Goal: Information Seeking & Learning: Learn about a topic

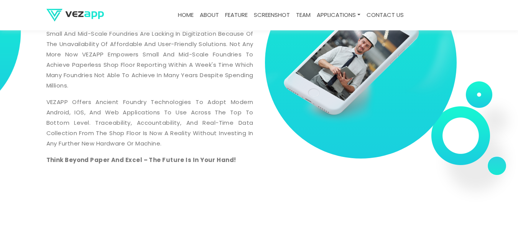
scroll to position [358, 0]
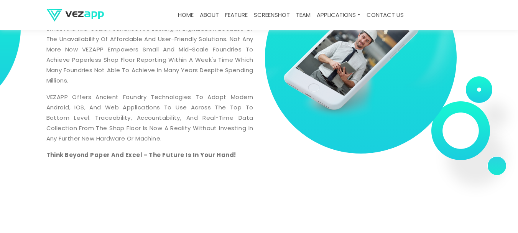
drag, startPoint x: 477, startPoint y: 116, endPoint x: 454, endPoint y: 96, distance: 31.3
click at [471, 84] on div at bounding box center [368, 64] width 218 height 204
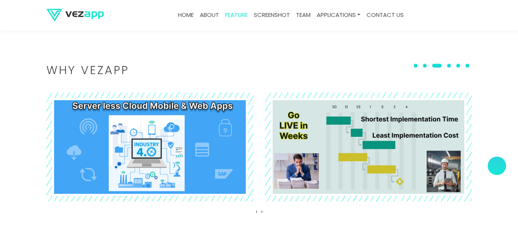
scroll to position [894, 0]
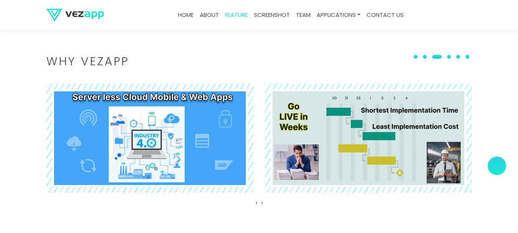
click at [417, 55] on span at bounding box center [415, 57] width 4 height 4
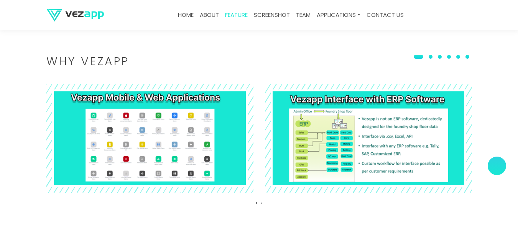
click at [421, 58] on span at bounding box center [418, 57] width 10 height 4
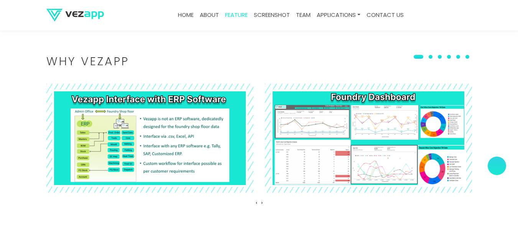
click at [429, 57] on button at bounding box center [430, 57] width 9 height 8
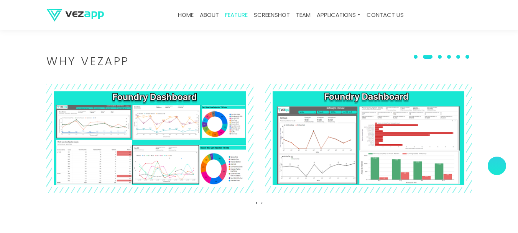
click at [451, 54] on button at bounding box center [448, 57] width 9 height 8
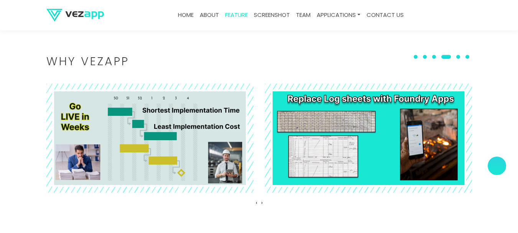
click at [459, 56] on span at bounding box center [458, 57] width 4 height 4
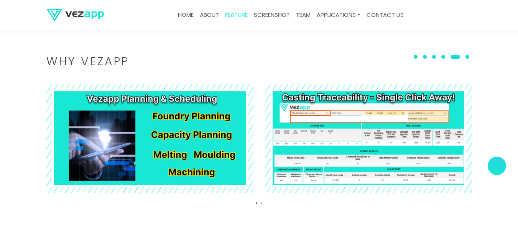
click at [467, 56] on button at bounding box center [467, 57] width 9 height 8
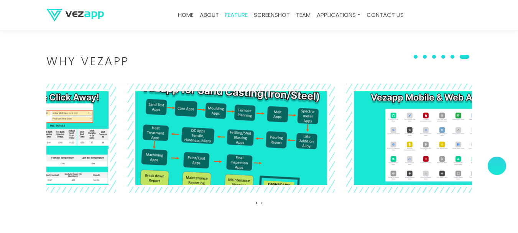
drag, startPoint x: 184, startPoint y: 119, endPoint x: 266, endPoint y: 115, distance: 82.1
click at [266, 115] on img at bounding box center [231, 137] width 226 height 119
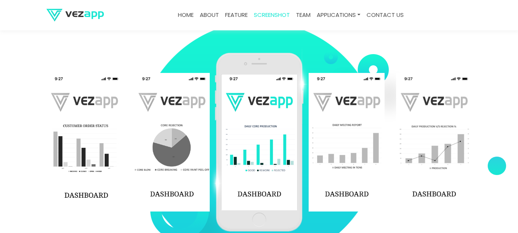
scroll to position [1150, 0]
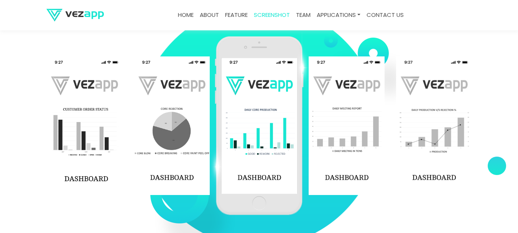
click at [339, 112] on img at bounding box center [346, 125] width 76 height 138
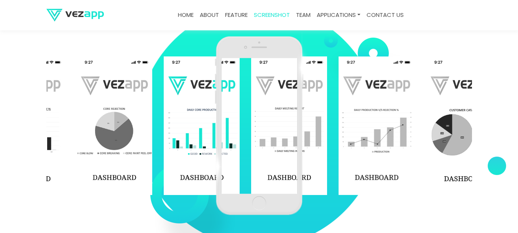
drag, startPoint x: 366, startPoint y: 115, endPoint x: 234, endPoint y: 123, distance: 132.1
click at [246, 121] on div "‹ ›" at bounding box center [258, 126] width 425 height 192
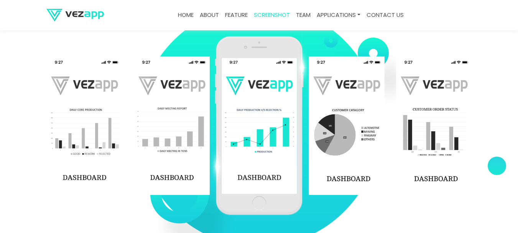
drag, startPoint x: 156, startPoint y: 126, endPoint x: 335, endPoint y: 135, distance: 178.8
click at [373, 127] on div at bounding box center [46, 125] width 1398 height 138
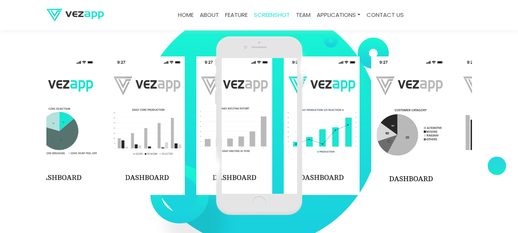
drag, startPoint x: 150, startPoint y: 138, endPoint x: 323, endPoint y: 143, distance: 173.3
click at [272, 143] on img at bounding box center [234, 125] width 76 height 138
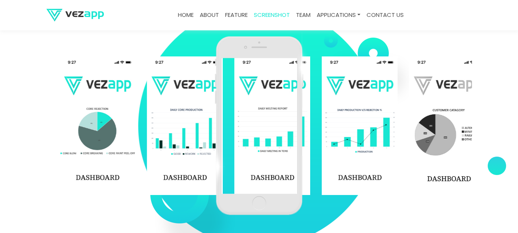
drag, startPoint x: 203, startPoint y: 146, endPoint x: 247, endPoint y: 148, distance: 44.1
click at [338, 146] on div at bounding box center [147, 125] width 1398 height 138
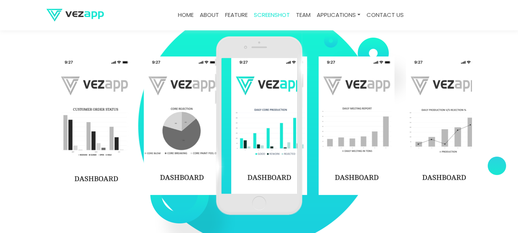
drag, startPoint x: 161, startPoint y: 137, endPoint x: 272, endPoint y: 139, distance: 111.1
click at [272, 139] on div "‹ ›" at bounding box center [258, 126] width 425 height 192
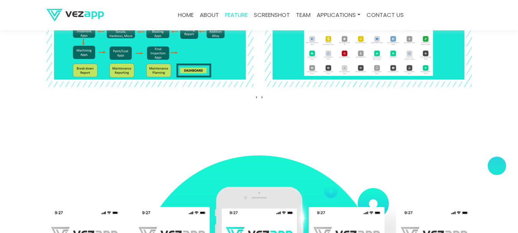
scroll to position [996, 0]
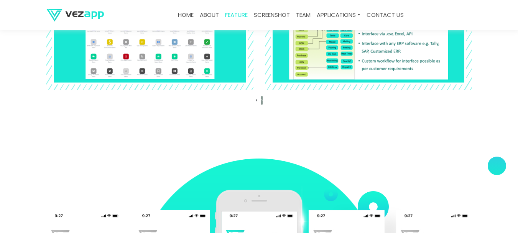
click at [262, 100] on span "›" at bounding box center [262, 100] width 2 height 8
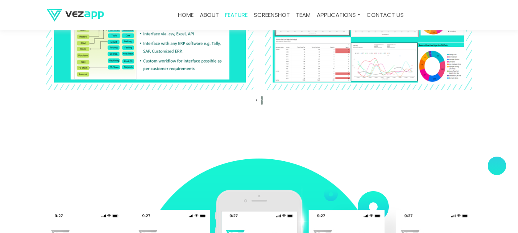
click at [262, 100] on span "›" at bounding box center [262, 100] width 2 height 8
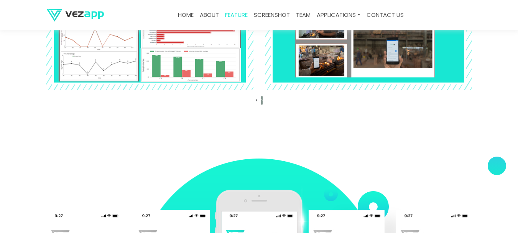
click at [262, 100] on span "›" at bounding box center [262, 100] width 2 height 8
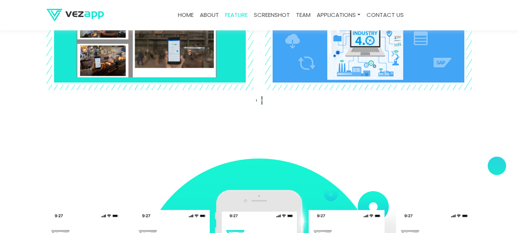
click at [262, 100] on span "›" at bounding box center [262, 100] width 2 height 8
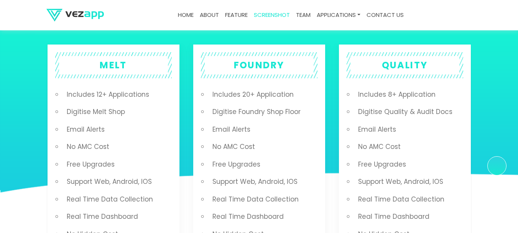
scroll to position [1405, 0]
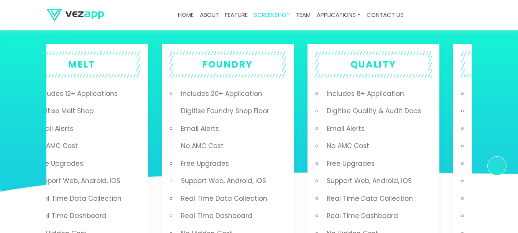
drag, startPoint x: 248, startPoint y: 136, endPoint x: 231, endPoint y: 146, distance: 19.3
click at [231, 146] on ul "Includes 20+ Application Digitise Foundry Shop Floor Email Alerts No AMC Cost F…" at bounding box center [231, 172] width 109 height 174
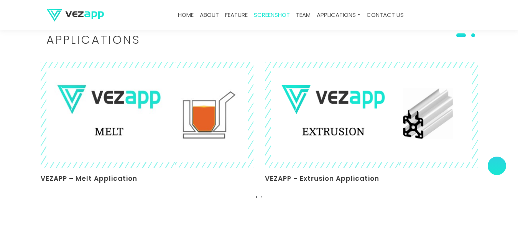
scroll to position [1737, 0]
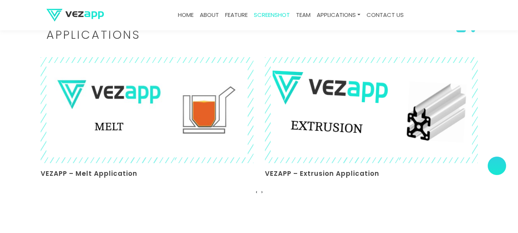
drag, startPoint x: 368, startPoint y: 155, endPoint x: 198, endPoint y: 155, distance: 170.1
click at [255, 155] on img at bounding box center [371, 110] width 232 height 116
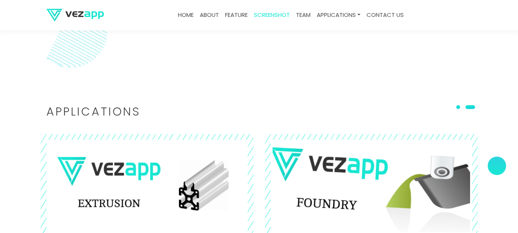
drag, startPoint x: 367, startPoint y: 165, endPoint x: 201, endPoint y: 167, distance: 165.9
click at [255, 168] on img at bounding box center [371, 186] width 232 height 116
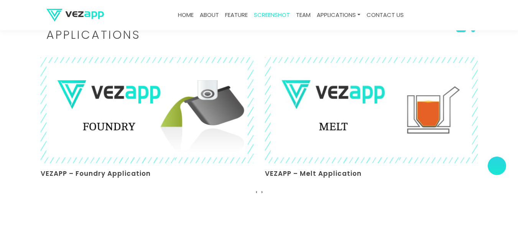
drag, startPoint x: 224, startPoint y: 148, endPoint x: 245, endPoint y: 146, distance: 21.5
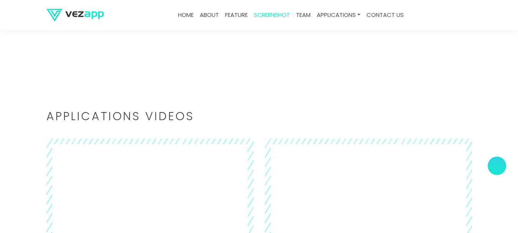
scroll to position [1916, 0]
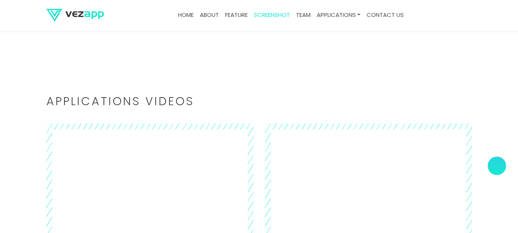
click at [174, 90] on section "Applications Videos ‹ ›" at bounding box center [259, 178] width 518 height 243
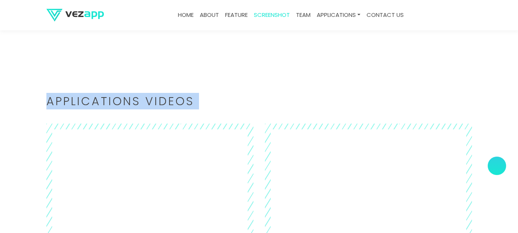
click at [174, 90] on section "Applications Videos ‹ ›" at bounding box center [259, 178] width 518 height 243
click at [194, 84] on section "Applications Videos ‹ ›" at bounding box center [259, 178] width 518 height 243
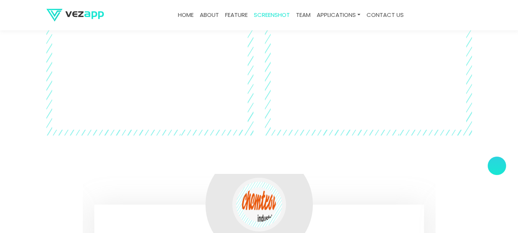
scroll to position [1967, 0]
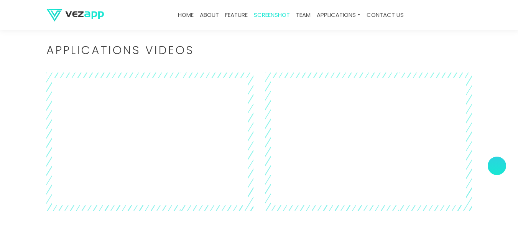
click at [0, 123] on section "Applications Videos ‹ ›" at bounding box center [259, 128] width 518 height 243
click at [61, 72] on div "‹ ›" at bounding box center [259, 139] width 437 height 143
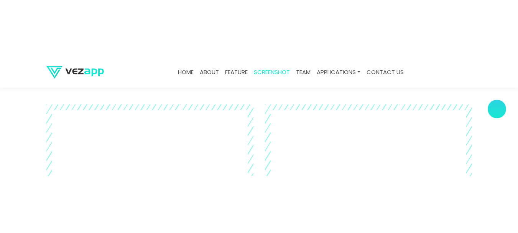
scroll to position [1992, 0]
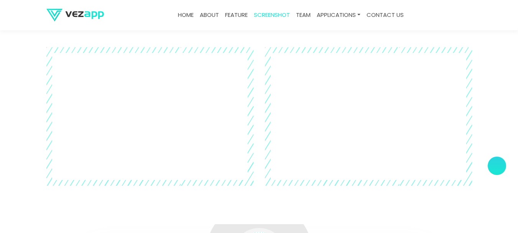
click at [0, 87] on section "Applications Videos ‹ ›" at bounding box center [259, 102] width 518 height 243
click at [19, 81] on section "Applications Videos ‹ ›" at bounding box center [259, 102] width 518 height 243
click at [0, 72] on section "Applications Videos ‹ ›" at bounding box center [259, 102] width 518 height 243
click at [17, 74] on section "Applications Videos ‹ ›" at bounding box center [259, 102] width 518 height 243
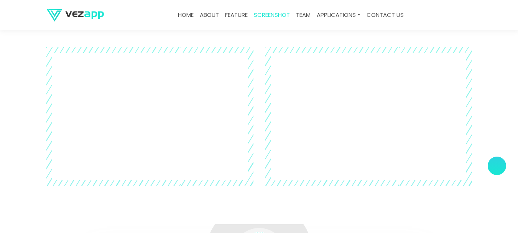
click at [21, 76] on section "Applications Videos ‹ ›" at bounding box center [259, 102] width 518 height 243
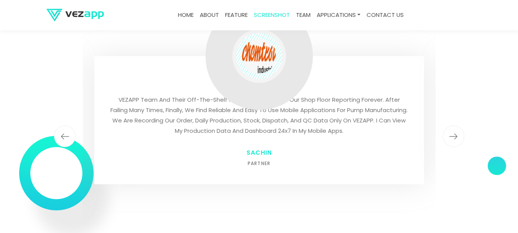
scroll to position [2171, 0]
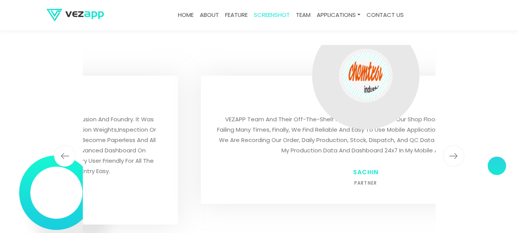
drag, startPoint x: 268, startPoint y: 79, endPoint x: 368, endPoint y: 85, distance: 100.2
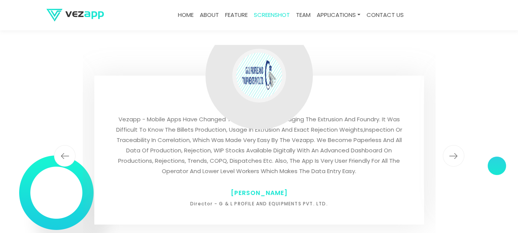
click at [261, 73] on div at bounding box center [259, 75] width 46 height 46
click at [456, 148] on img "button" at bounding box center [453, 155] width 21 height 21
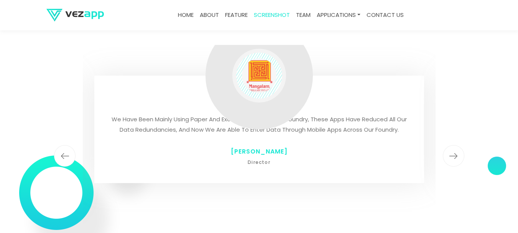
click at [456, 148] on img "button" at bounding box center [453, 155] width 21 height 21
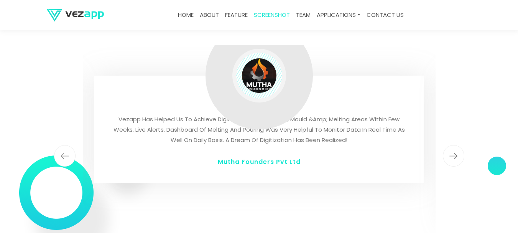
click at [456, 149] on img "button" at bounding box center [453, 155] width 21 height 21
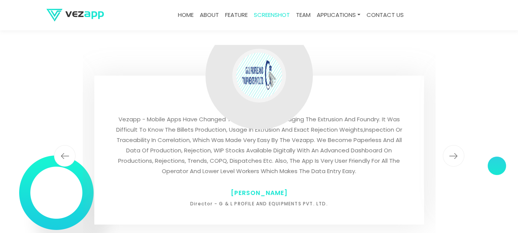
click at [456, 149] on img "button" at bounding box center [453, 155] width 21 height 21
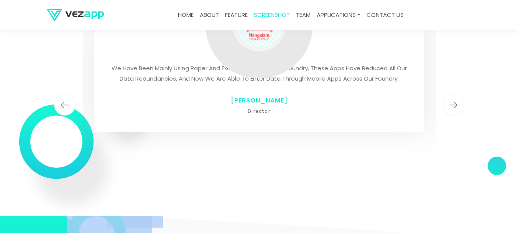
drag, startPoint x: 501, startPoint y: 161, endPoint x: 473, endPoint y: 172, distance: 29.6
click at [496, 165] on div at bounding box center [496, 165] width 19 height 19
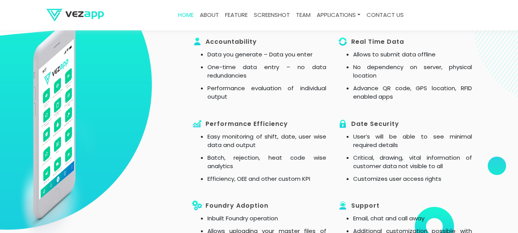
scroll to position [0, 0]
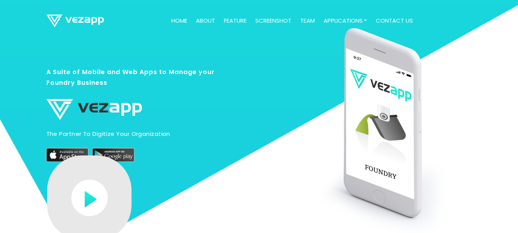
drag, startPoint x: 496, startPoint y: 164, endPoint x: 386, endPoint y: 182, distance: 111.8
click at [386, 182] on img at bounding box center [392, 135] width 160 height 214
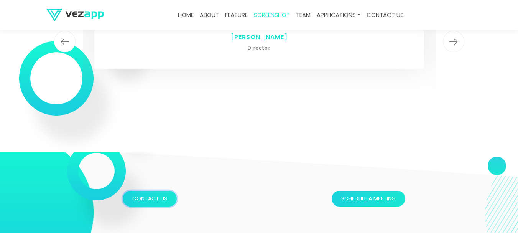
scroll to position [2329, 0]
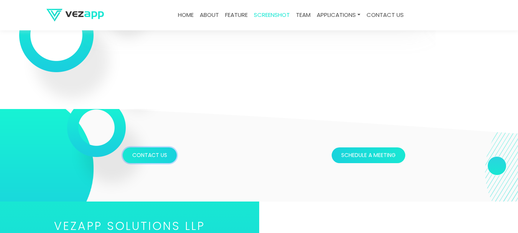
drag, startPoint x: 166, startPoint y: 154, endPoint x: 159, endPoint y: 155, distance: 6.2
click at [159, 155] on button "Contact Us" at bounding box center [150, 155] width 54 height 16
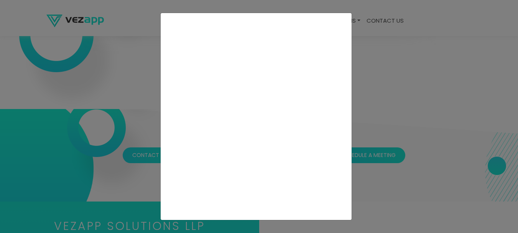
click at [89, 125] on div at bounding box center [259, 116] width 518 height 233
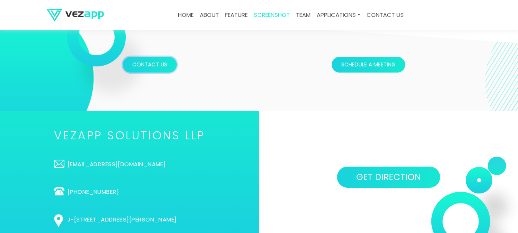
scroll to position [2431, 0]
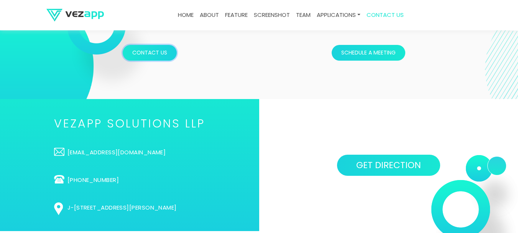
click at [154, 55] on button "Contact Us" at bounding box center [150, 53] width 54 height 16
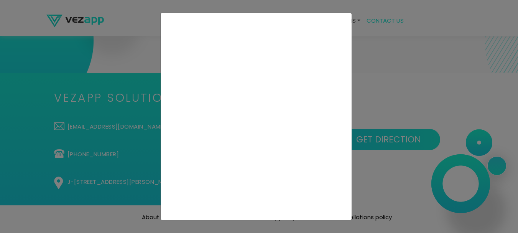
scroll to position [2481, 0]
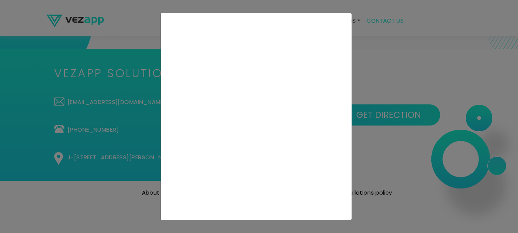
click at [77, 145] on div at bounding box center [259, 116] width 518 height 233
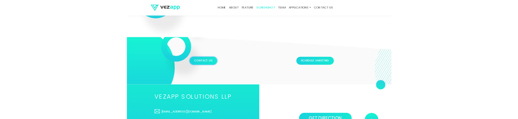
scroll to position [2348, 0]
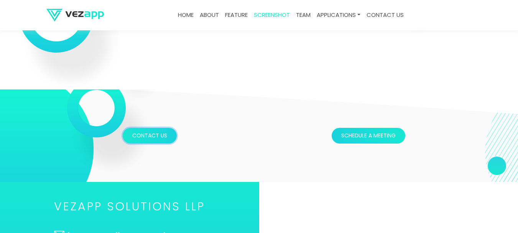
click at [141, 135] on button "Contact Us" at bounding box center [150, 136] width 54 height 16
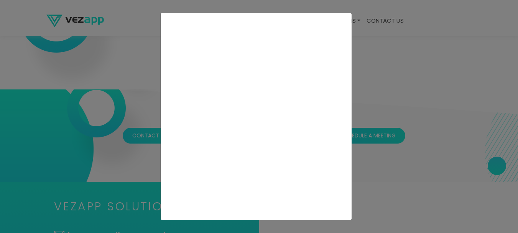
scroll to position [0, 0]
click at [44, 63] on div at bounding box center [259, 116] width 518 height 233
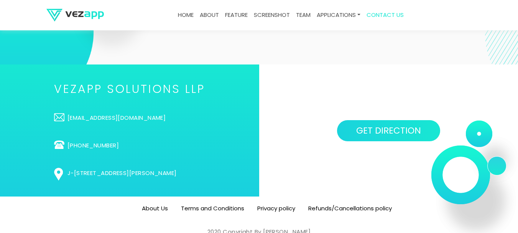
scroll to position [2481, 0]
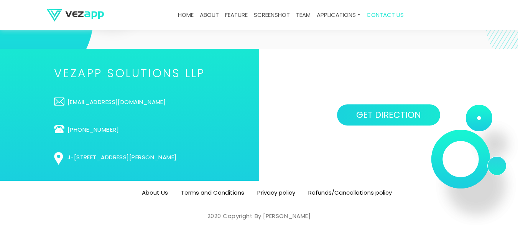
click at [108, 72] on h2 "VEZAPP SOLUTIONS LLP" at bounding box center [129, 73] width 151 height 11
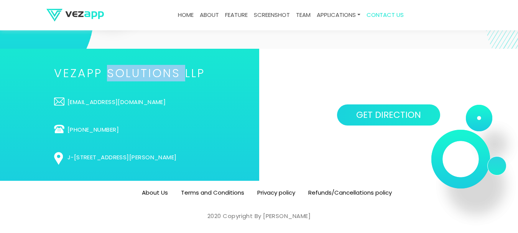
click at [108, 72] on h2 "VEZAPP SOLUTIONS LLP" at bounding box center [129, 73] width 151 height 11
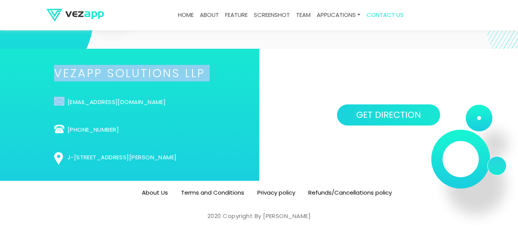
click at [109, 72] on h2 "VEZAPP SOLUTIONS LLP" at bounding box center [129, 73] width 151 height 11
click at [139, 79] on h2 "VEZAPP SOLUTIONS LLP" at bounding box center [129, 73] width 151 height 11
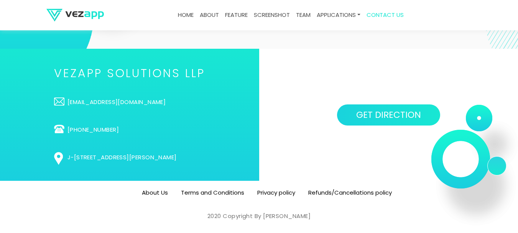
drag, startPoint x: 482, startPoint y: 118, endPoint x: 486, endPoint y: 134, distance: 15.8
click at [486, 134] on div "GET DIRECTION" at bounding box center [388, 115] width 259 height 132
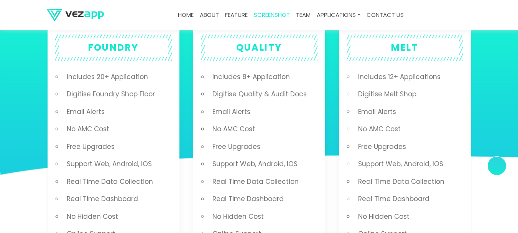
scroll to position [1383, 0]
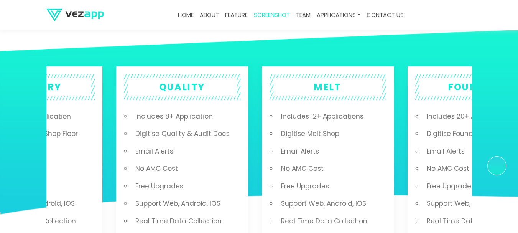
drag, startPoint x: 285, startPoint y: 125, endPoint x: 167, endPoint y: 126, distance: 118.0
click at [171, 125] on li "Includes 8+ Application" at bounding box center [185, 117] width 109 height 18
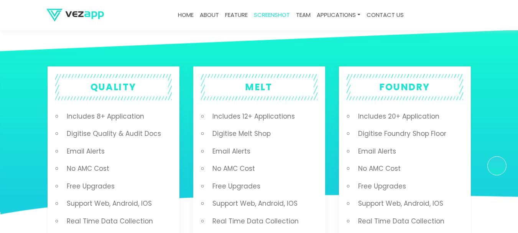
drag, startPoint x: 243, startPoint y: 127, endPoint x: 123, endPoint y: 123, distance: 120.4
click at [208, 123] on ul "Includes 12+ Applications Digitise Melt Shop Email Alerts No AMC Cost Free Upgr…" at bounding box center [262, 195] width 109 height 174
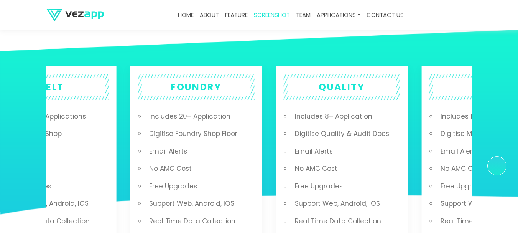
drag, startPoint x: 220, startPoint y: 126, endPoint x: 118, endPoint y: 122, distance: 102.0
click at [118, 122] on div "MELT Includes 12+ Applications Digitise Melt Shop Email Alerts No AMC Cost Free…" at bounding box center [201, 186] width 1311 height 242
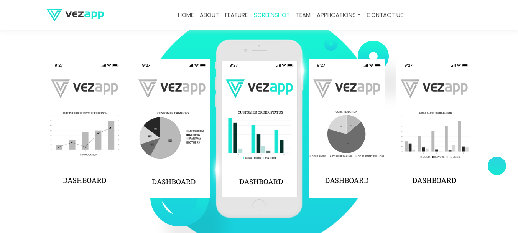
scroll to position [1127, 0]
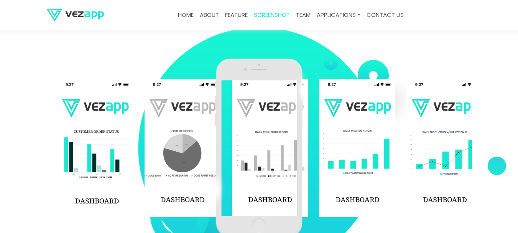
drag, startPoint x: 361, startPoint y: 131, endPoint x: 195, endPoint y: 131, distance: 165.5
click at [195, 131] on img at bounding box center [182, 148] width 76 height 138
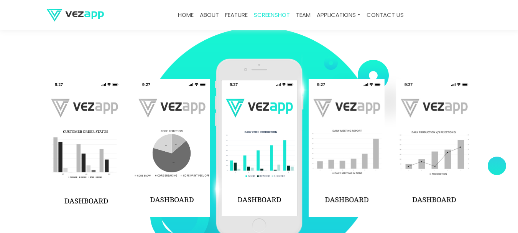
click at [308, 136] on img at bounding box center [346, 148] width 76 height 138
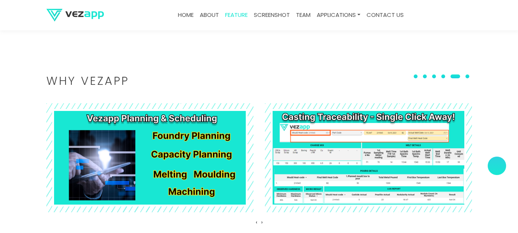
scroll to position [872, 0]
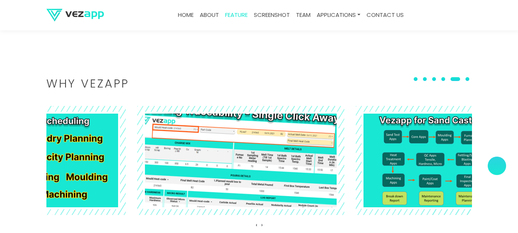
drag, startPoint x: 281, startPoint y: 154, endPoint x: 148, endPoint y: 154, distance: 133.4
click at [148, 154] on img at bounding box center [241, 159] width 226 height 119
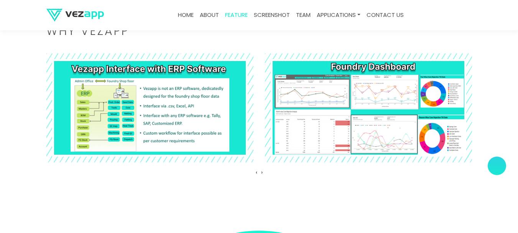
scroll to position [899, 0]
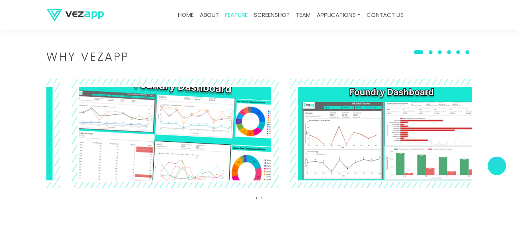
drag, startPoint x: 374, startPoint y: 153, endPoint x: 118, endPoint y: 146, distance: 255.3
click at [127, 148] on img at bounding box center [175, 133] width 226 height 119
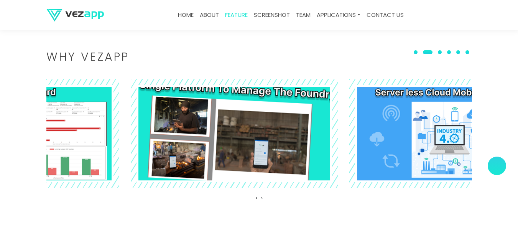
drag, startPoint x: 394, startPoint y: 141, endPoint x: 117, endPoint y: 141, distance: 277.1
click at [121, 141] on img at bounding box center [234, 133] width 226 height 119
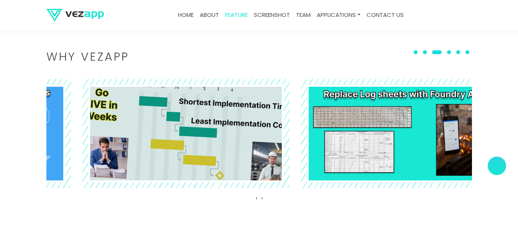
drag, startPoint x: 337, startPoint y: 127, endPoint x: 108, endPoint y: 129, distance: 228.4
click at [114, 129] on img at bounding box center [186, 133] width 226 height 119
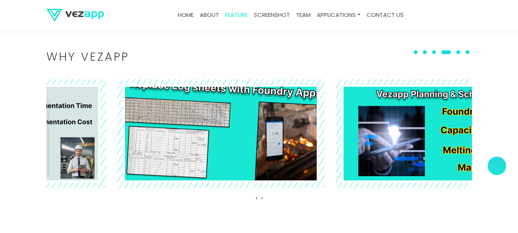
drag, startPoint x: 339, startPoint y: 130, endPoint x: 62, endPoint y: 135, distance: 276.7
click at [108, 135] on img at bounding box center [221, 133] width 226 height 119
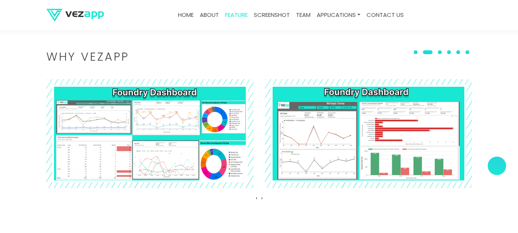
click at [98, 56] on h2 "Why VEZAPP" at bounding box center [258, 56] width 425 height 11
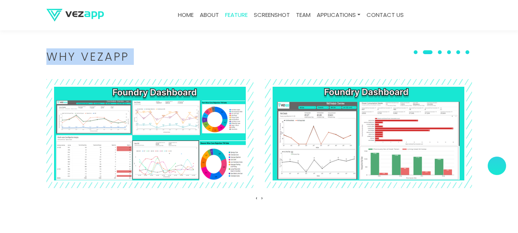
click at [98, 56] on h2 "Why VEZAPP" at bounding box center [258, 56] width 425 height 11
copy body "Why VEZAPP ‹ ›"
click at [207, 43] on section "Why VEZAPP ‹ ›" at bounding box center [259, 128] width 518 height 230
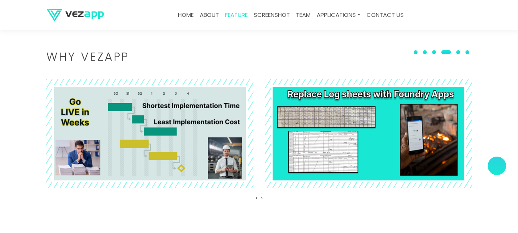
click at [417, 52] on span at bounding box center [415, 52] width 4 height 4
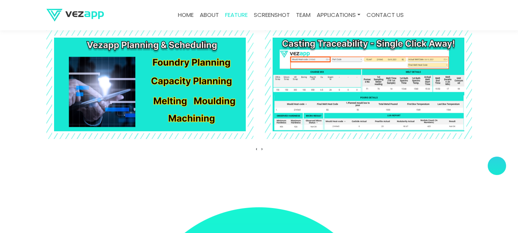
scroll to position [950, 0]
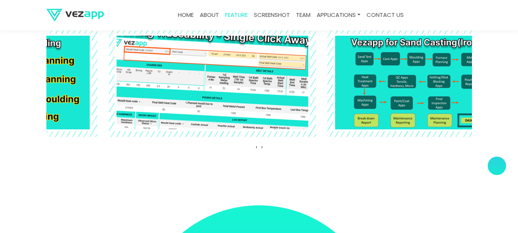
drag, startPoint x: 314, startPoint y: 116, endPoint x: 158, endPoint y: 102, distance: 156.6
click at [158, 102] on img at bounding box center [212, 82] width 226 height 119
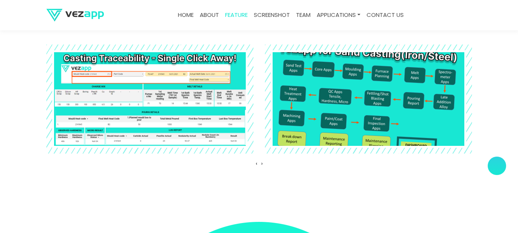
scroll to position [924, 0]
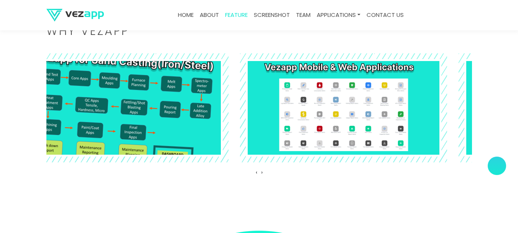
drag, startPoint x: 323, startPoint y: 122, endPoint x: 108, endPoint y: 107, distance: 215.1
click at [108, 107] on img at bounding box center [125, 107] width 226 height 119
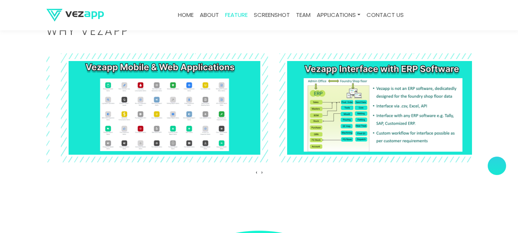
drag, startPoint x: 277, startPoint y: 99, endPoint x: 65, endPoint y: 82, distance: 212.6
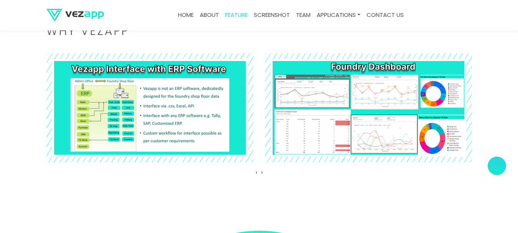
click at [26, 86] on section "Why VEZAPP ‹ ›" at bounding box center [259, 102] width 518 height 230
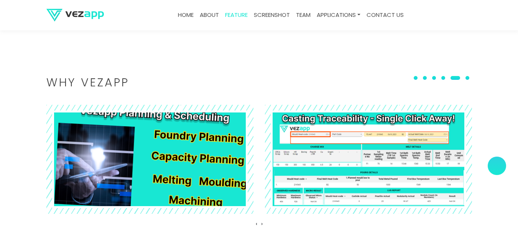
scroll to position [899, 0]
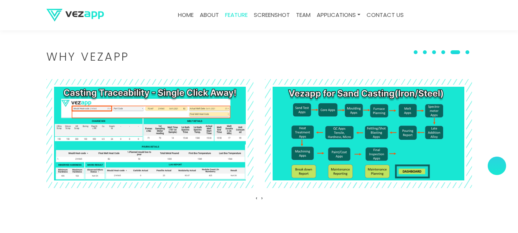
click at [417, 52] on span at bounding box center [415, 52] width 4 height 4
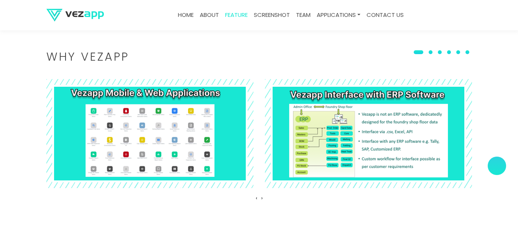
click at [432, 52] on span at bounding box center [430, 52] width 4 height 4
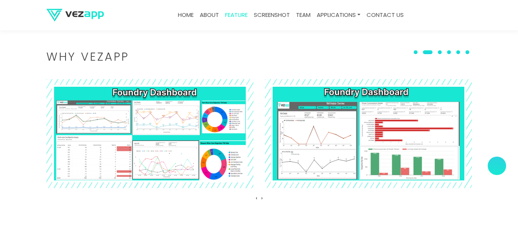
click at [441, 55] on button at bounding box center [439, 52] width 9 height 8
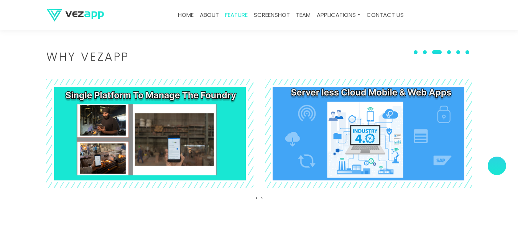
click at [451, 51] on span at bounding box center [449, 52] width 4 height 4
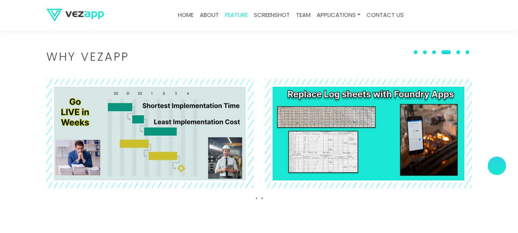
drag, startPoint x: 458, startPoint y: 51, endPoint x: 462, endPoint y: 52, distance: 4.3
click at [459, 51] on button at bounding box center [457, 52] width 9 height 8
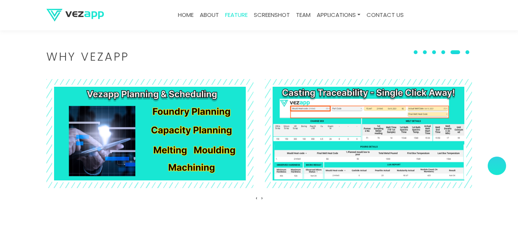
click at [469, 52] on span at bounding box center [467, 52] width 4 height 4
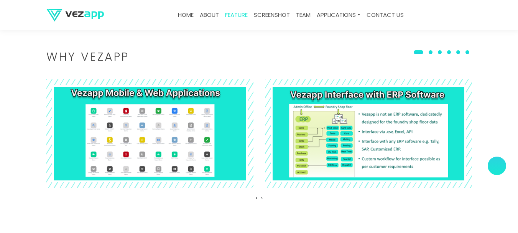
click at [469, 52] on span at bounding box center [467, 52] width 4 height 4
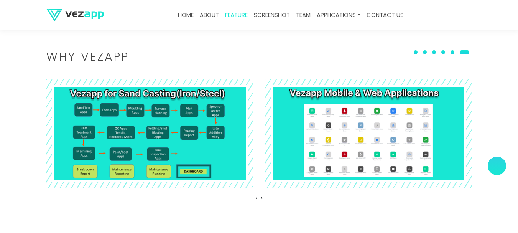
click at [464, 51] on span at bounding box center [464, 52] width 10 height 4
click at [454, 50] on span at bounding box center [452, 52] width 4 height 4
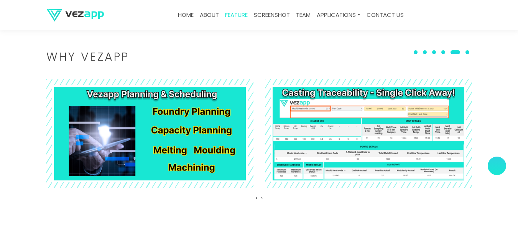
click at [445, 50] on span at bounding box center [443, 52] width 4 height 4
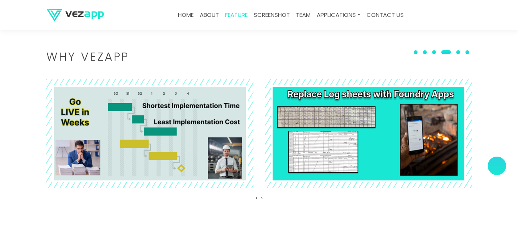
click at [435, 49] on button at bounding box center [433, 52] width 9 height 8
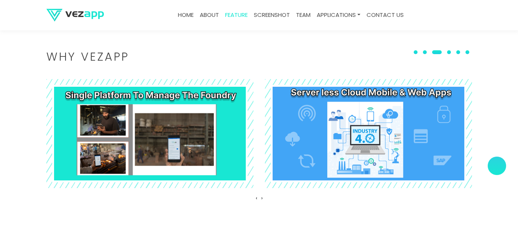
click at [428, 49] on button at bounding box center [424, 52] width 9 height 8
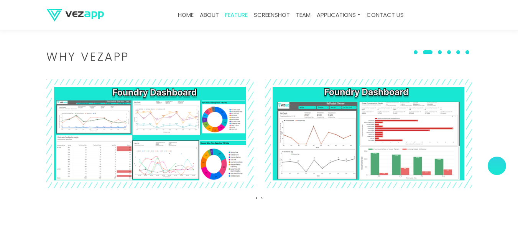
click at [415, 49] on button at bounding box center [415, 52] width 9 height 8
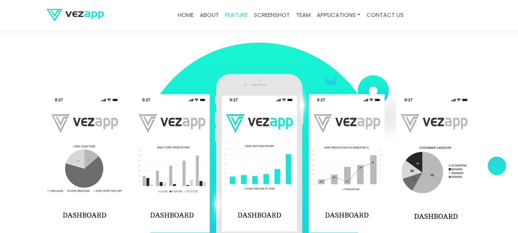
scroll to position [1103, 0]
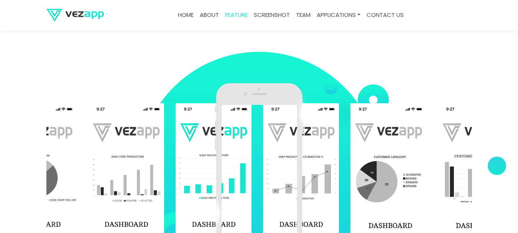
drag, startPoint x: 323, startPoint y: 165, endPoint x: 263, endPoint y: 166, distance: 59.4
click at [263, 166] on div "‹ ›" at bounding box center [258, 173] width 425 height 192
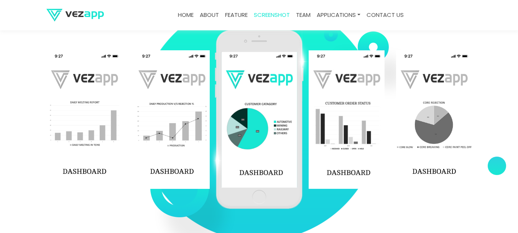
scroll to position [1154, 0]
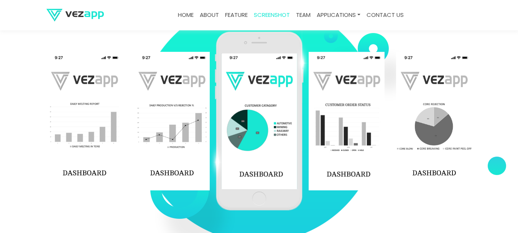
drag, startPoint x: 389, startPoint y: 165, endPoint x: 323, endPoint y: 164, distance: 66.3
click at [323, 164] on div at bounding box center [483, 121] width 1398 height 138
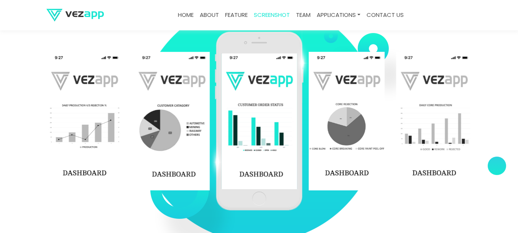
drag, startPoint x: 368, startPoint y: 149, endPoint x: 308, endPoint y: 150, distance: 59.8
click at [308, 150] on img at bounding box center [346, 121] width 76 height 138
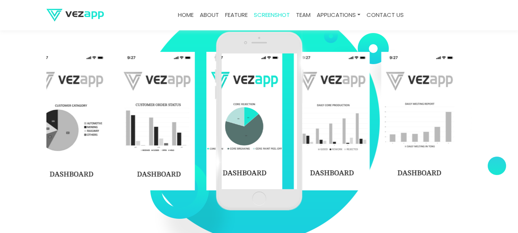
drag, startPoint x: 343, startPoint y: 143, endPoint x: 282, endPoint y: 145, distance: 61.0
click at [282, 145] on div "‹ ›" at bounding box center [258, 121] width 425 height 192
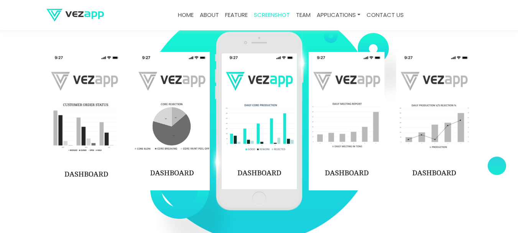
drag, startPoint x: 372, startPoint y: 130, endPoint x: 194, endPoint y: 139, distance: 178.5
click at [308, 139] on img at bounding box center [346, 121] width 76 height 138
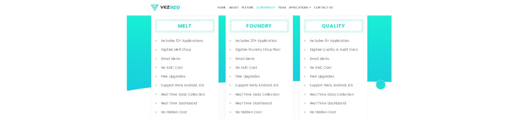
scroll to position [1409, 0]
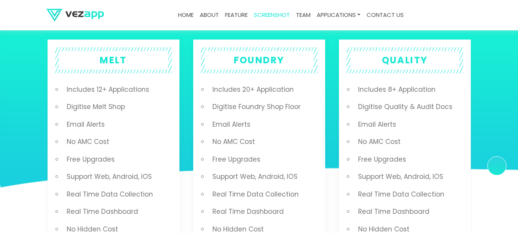
click at [231, 69] on div "FOUNDRY" at bounding box center [259, 60] width 116 height 26
click at [230, 72] on div "FOUNDRY" at bounding box center [259, 60] width 116 height 26
drag, startPoint x: 230, startPoint y: 72, endPoint x: 256, endPoint y: 228, distance: 158.2
click at [256, 228] on li "No Hidden Cost" at bounding box center [262, 229] width 109 height 18
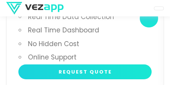
scroll to position [1826, 0]
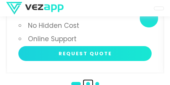
click at [88, 84] on span at bounding box center [88, 84] width 4 height 4
click at [95, 84] on button at bounding box center [97, 84] width 9 height 8
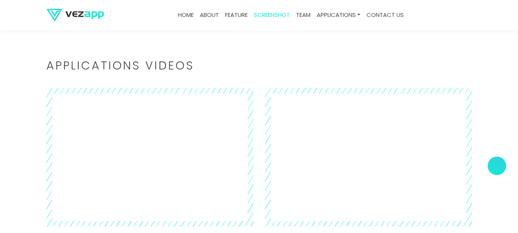
scroll to position [1977, 0]
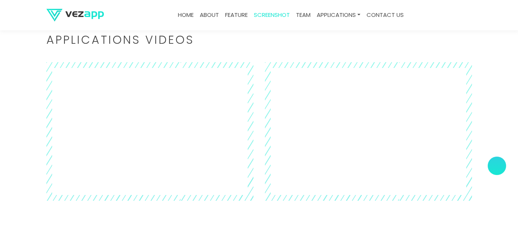
click at [0, 115] on section "Applications Videos ‹ ›" at bounding box center [259, 117] width 518 height 243
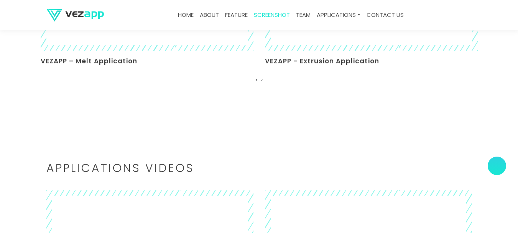
scroll to position [1926, 0]
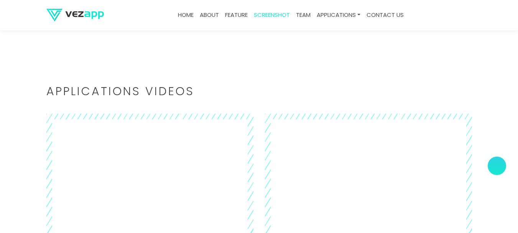
click at [69, 90] on h2 "Applications Videos" at bounding box center [258, 91] width 425 height 11
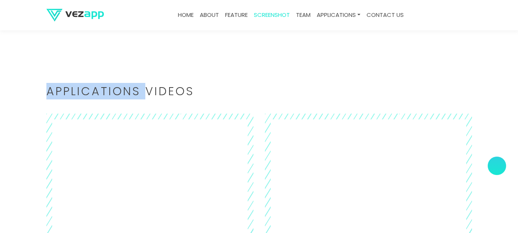
click at [69, 90] on h2 "Applications Videos" at bounding box center [258, 91] width 425 height 11
click at [71, 87] on h2 "Applications Videos" at bounding box center [258, 91] width 425 height 11
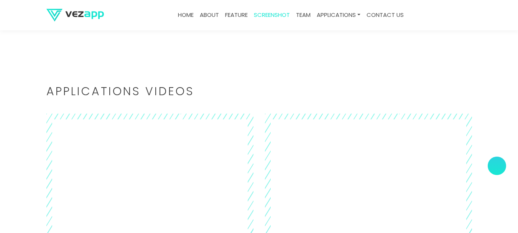
click at [73, 87] on h2 "Applications Videos" at bounding box center [258, 91] width 425 height 11
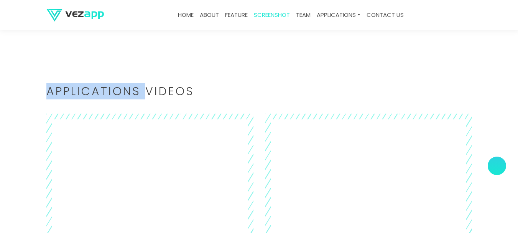
click at [73, 87] on h2 "Applications Videos" at bounding box center [258, 91] width 425 height 11
click at [72, 75] on section "Applications Videos ‹ ›" at bounding box center [259, 169] width 518 height 243
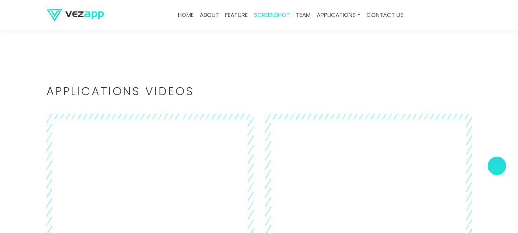
click at [74, 93] on h2 "Applications Videos" at bounding box center [258, 91] width 425 height 11
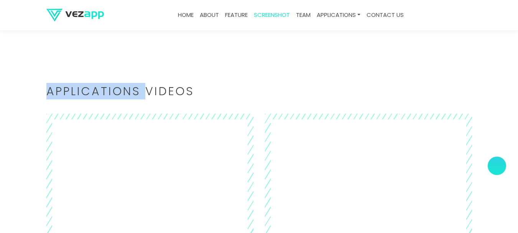
click at [74, 93] on h2 "Applications Videos" at bounding box center [258, 91] width 425 height 11
click at [73, 80] on section "Applications Videos ‹ ›" at bounding box center [259, 169] width 518 height 243
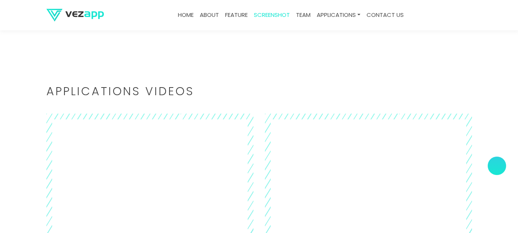
click at [73, 92] on h2 "Applications Videos" at bounding box center [258, 91] width 425 height 11
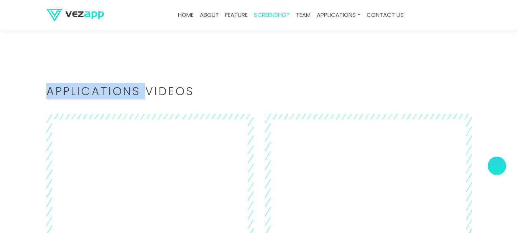
click at [73, 92] on h2 "Applications Videos" at bounding box center [258, 91] width 425 height 11
click at [74, 79] on section "Applications Videos ‹ ›" at bounding box center [259, 169] width 518 height 243
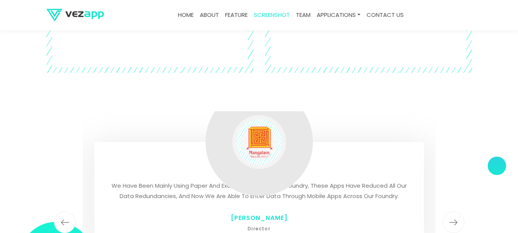
scroll to position [2131, 0]
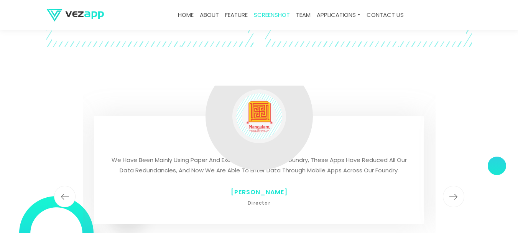
click at [20, 119] on section "Vezapp has helped us to achieve digitization of Tool, Shell, Mould &amp; meltin…" at bounding box center [259, 195] width 518 height 221
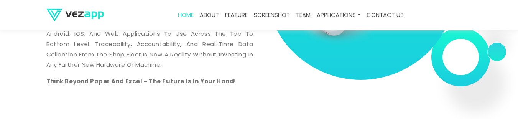
scroll to position [378, 0]
